Goal: Task Accomplishment & Management: Use online tool/utility

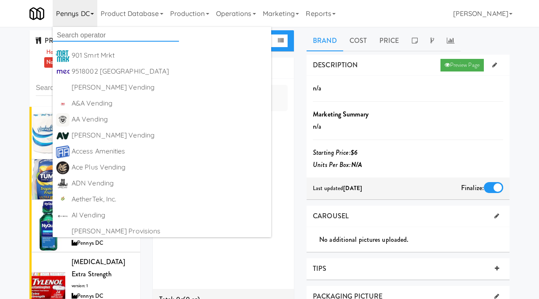
click at [73, 33] on input "text" at bounding box center [116, 35] width 126 height 13
type input "refuel"
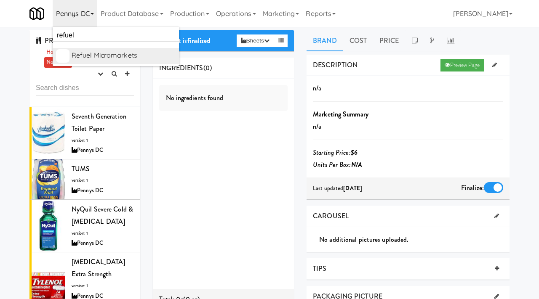
click at [110, 57] on div "Refuel Micromarkets" at bounding box center [124, 55] width 104 height 13
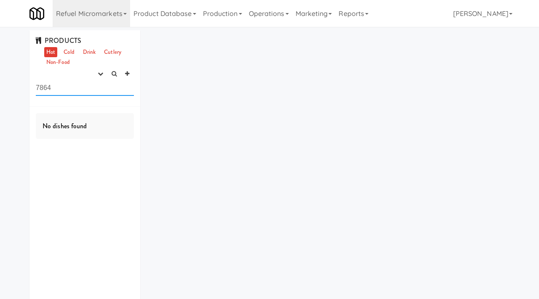
drag, startPoint x: 90, startPoint y: 85, endPoint x: 22, endPoint y: 84, distance: 67.8
click at [22, 84] on div "PRODUCTS Hot Cold Drink Cutlery Non-Food experimenting finalized shipped discon…" at bounding box center [269, 177] width 539 height 294
click at [98, 72] on icon "button" at bounding box center [100, 73] width 5 height 5
click at [77, 93] on link "experimenting" at bounding box center [73, 90] width 67 height 15
click at [98, 75] on icon "button" at bounding box center [100, 73] width 5 height 5
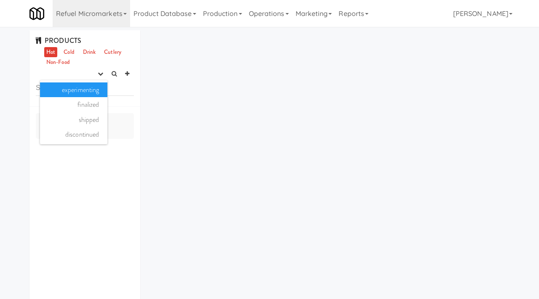
click at [78, 96] on link "experimenting" at bounding box center [73, 90] width 67 height 15
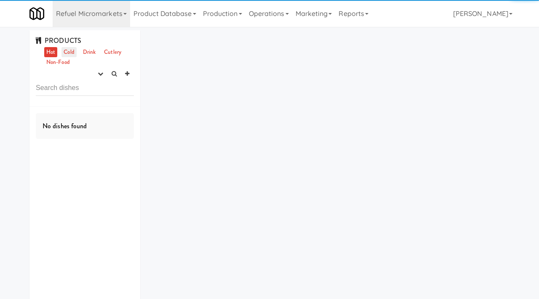
click at [67, 54] on link "Cold" at bounding box center [68, 52] width 15 height 11
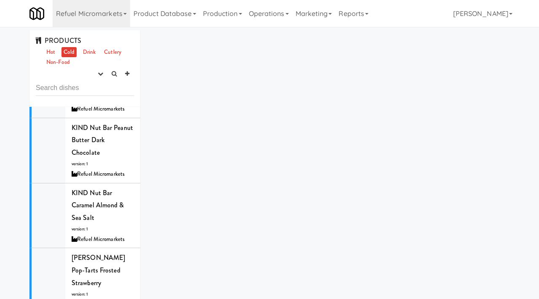
scroll to position [3206, 0]
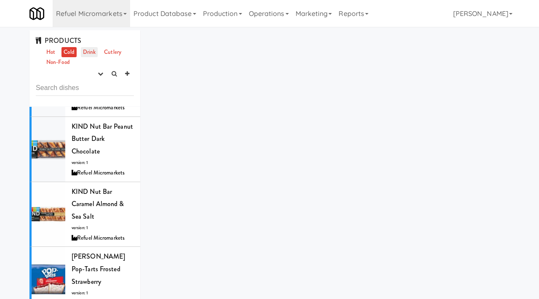
click at [90, 48] on link "Drink" at bounding box center [89, 52] width 17 height 11
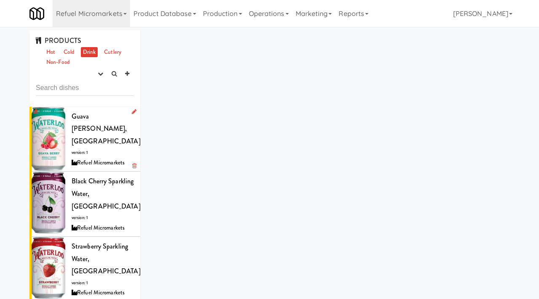
click at [88, 109] on li "Guava Berry, Waterloo version: 1 Refuel Micromarkets" at bounding box center [84, 139] width 111 height 65
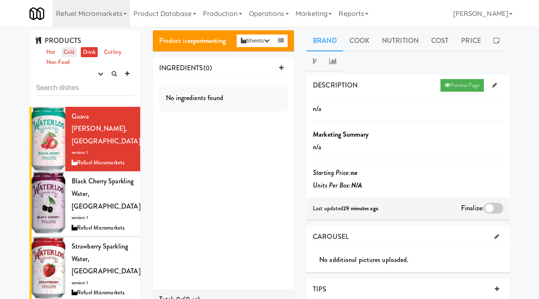
click at [70, 48] on link "Cold" at bounding box center [68, 52] width 15 height 11
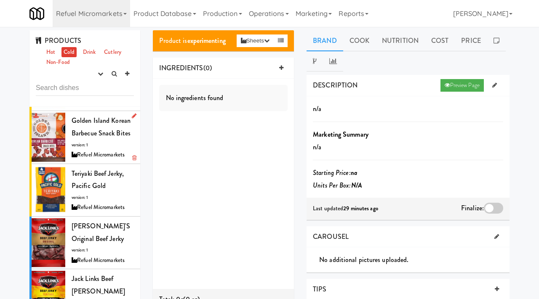
scroll to position [268, 0]
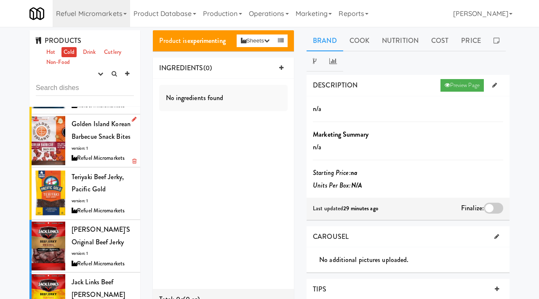
click at [89, 143] on div "Golden Island Korean Barbecue Snack Bites version: 1 Refuel Micromarkets" at bounding box center [103, 140] width 62 height 45
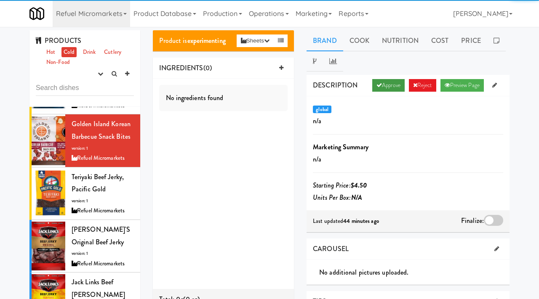
click at [386, 88] on link "Approve" at bounding box center [388, 85] width 32 height 13
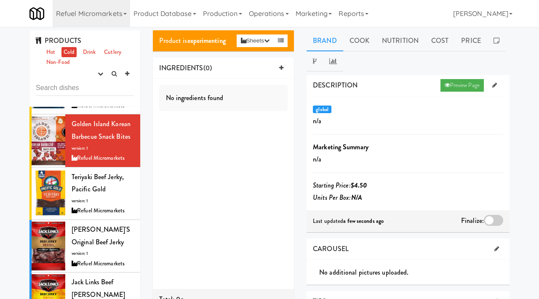
click at [492, 219] on div at bounding box center [493, 220] width 19 height 11
click at [0, 0] on input "checkbox" at bounding box center [0, 0] width 0 height 0
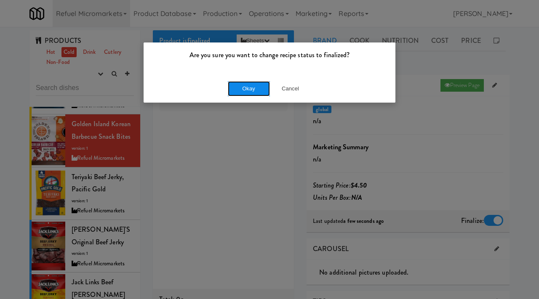
click at [248, 81] on button "Okay" at bounding box center [249, 88] width 42 height 15
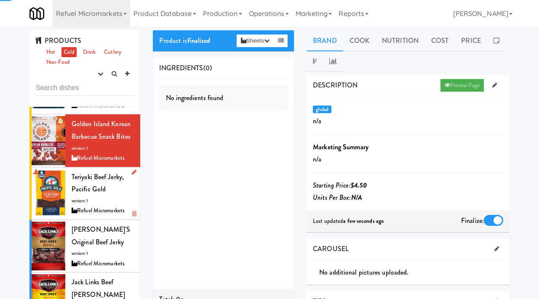
click at [102, 189] on span "Teriyaki Beef Jerky, Pacific Gold" at bounding box center [98, 183] width 52 height 22
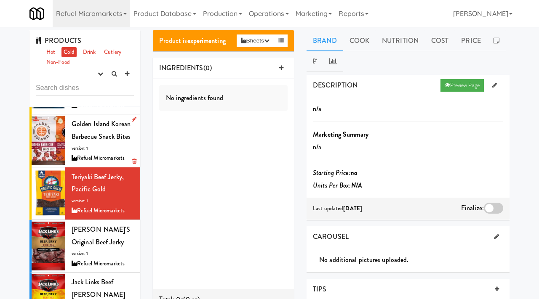
scroll to position [210, 0]
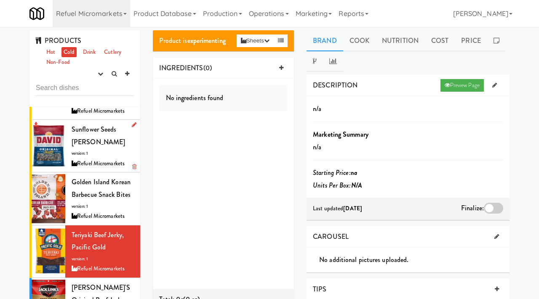
click at [96, 144] on span "Sunflower Seeds Jumbo, David" at bounding box center [98, 136] width 53 height 22
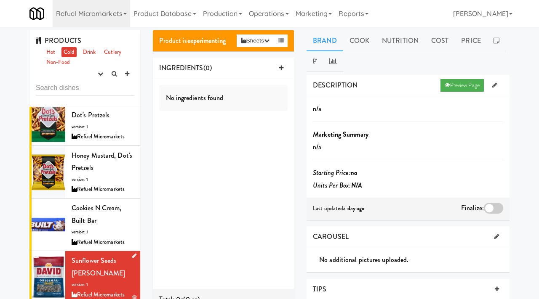
scroll to position [74, 0]
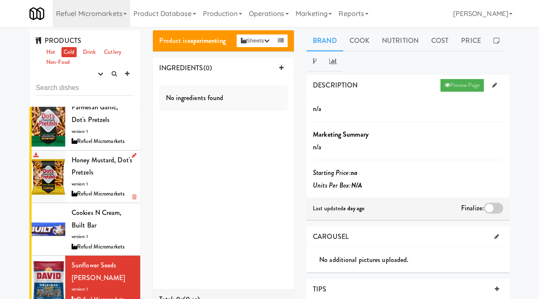
click at [87, 163] on span "Honey Mustard, Dot's Pretzels" at bounding box center [102, 166] width 61 height 22
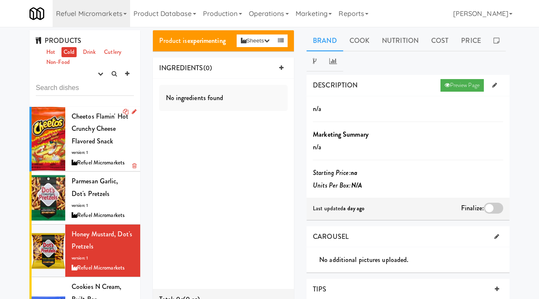
click at [92, 129] on span "Cheetos Flamin' Hot Crunchy Cheese Flavored Snack" at bounding box center [100, 129] width 57 height 35
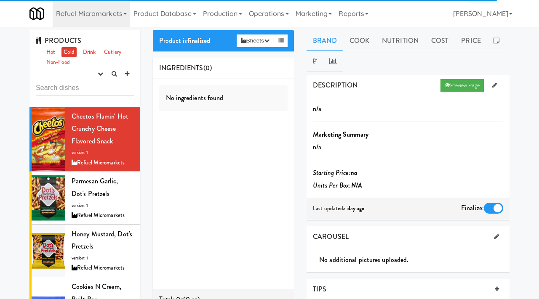
click at [98, 51] on ul "Hot Cold Drink Cutlery Non-Food" at bounding box center [88, 57] width 92 height 21
click at [87, 53] on link "Drink" at bounding box center [89, 52] width 17 height 11
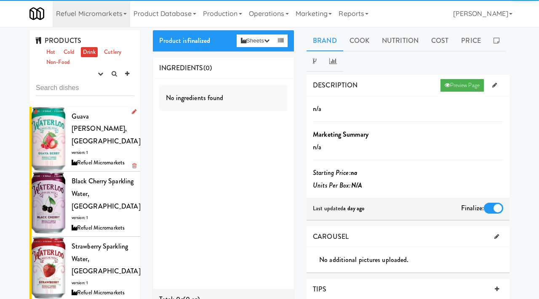
click at [83, 131] on div "Guava Berry, Waterloo version: 1 Refuel Micromarkets" at bounding box center [103, 139] width 62 height 58
